Goal: Information Seeking & Learning: Find specific fact

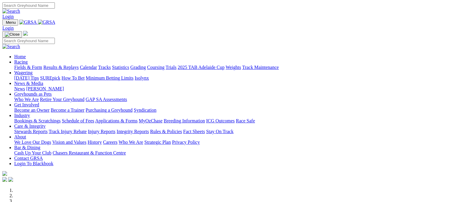
drag, startPoint x: 0, startPoint y: 0, endPoint x: 79, endPoint y: 44, distance: 89.9
click at [79, 65] on link "Results & Replays" at bounding box center [60, 67] width 35 height 5
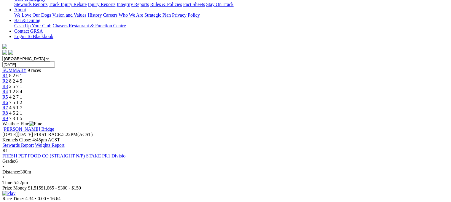
scroll to position [166, 0]
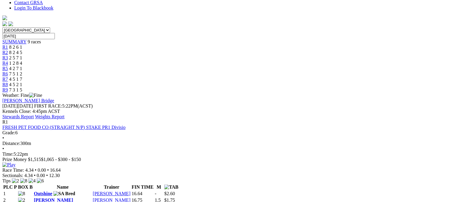
click at [52, 191] on link "Outshine" at bounding box center [43, 193] width 18 height 5
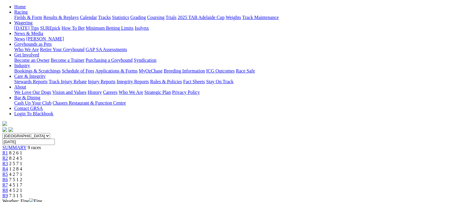
scroll to position [0, 23]
